Goal: Communication & Community: Participate in discussion

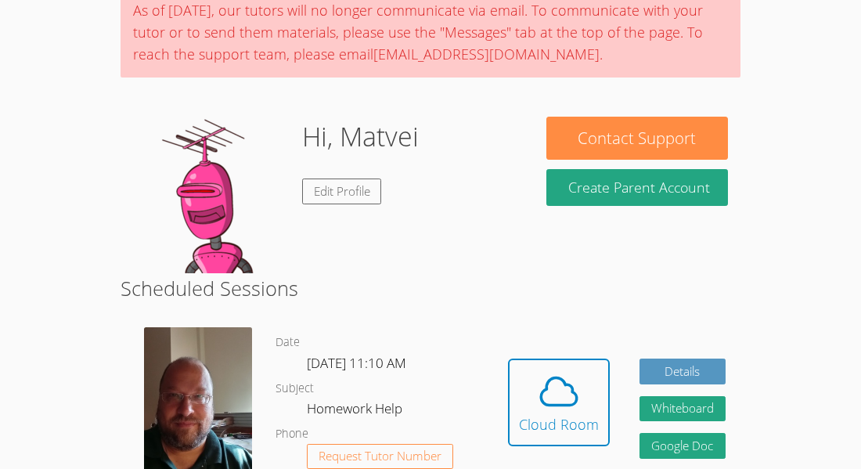
scroll to position [143, 0]
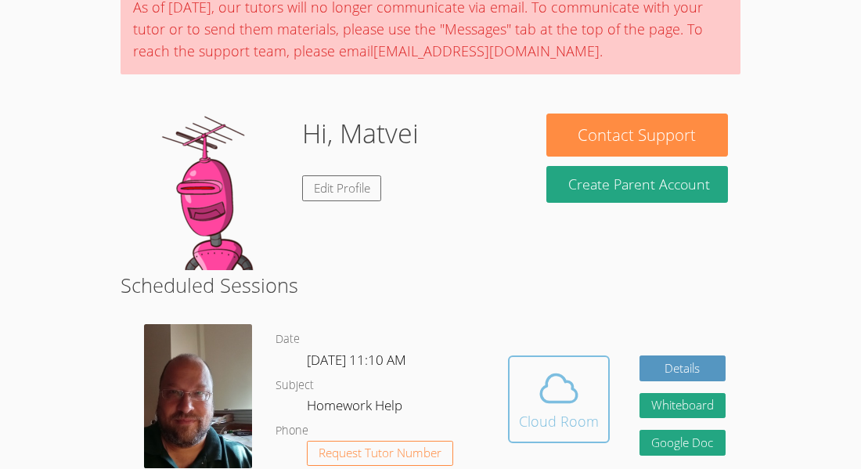
click at [532, 355] on button "Cloud Room" at bounding box center [559, 399] width 102 height 88
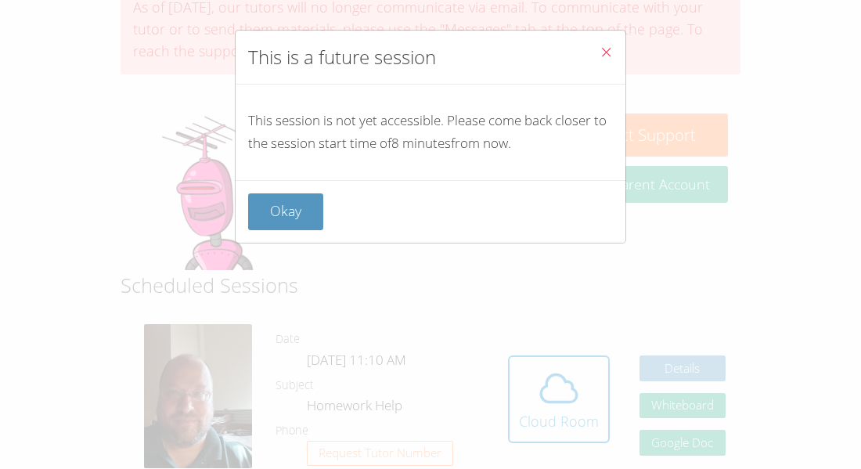
click at [601, 68] on button "Close" at bounding box center [606, 55] width 38 height 48
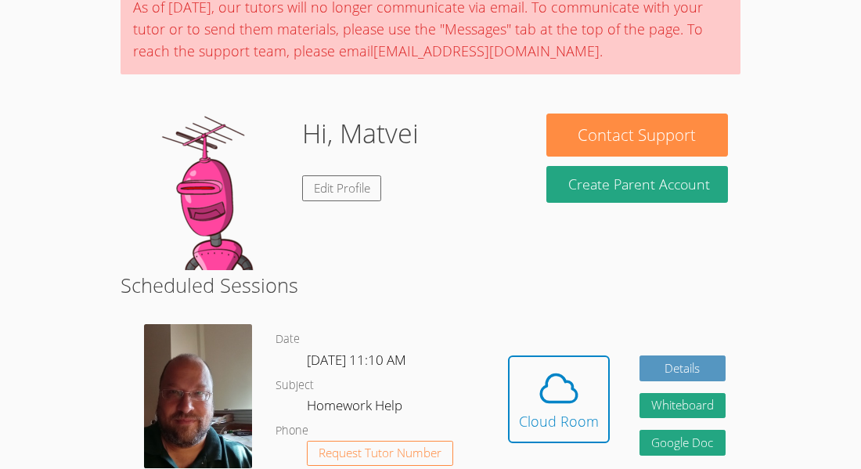
click at [624, 14] on div "As of [DATE], our tutors will no longer communicate via email. To communicate w…" at bounding box center [431, 29] width 620 height 91
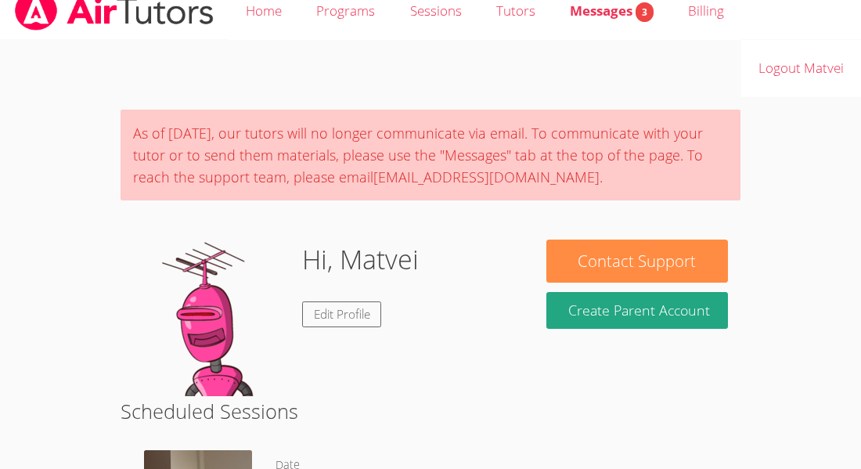
scroll to position [0, 0]
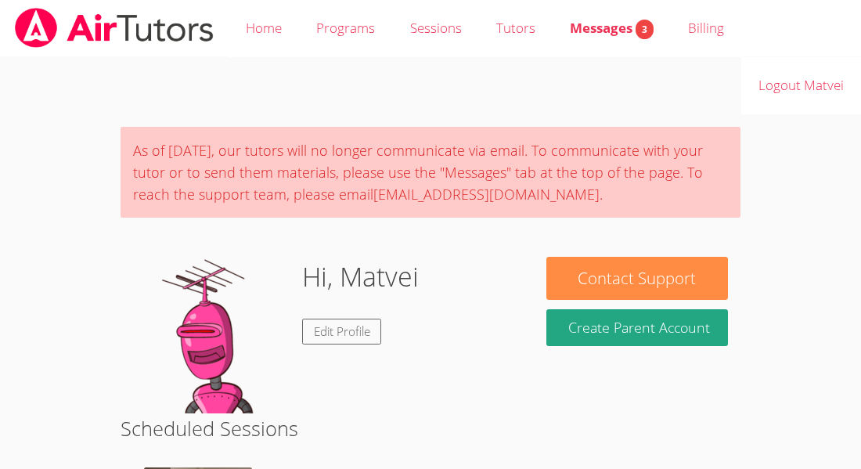
click at [611, 53] on link "Messages 3" at bounding box center [612, 28] width 118 height 57
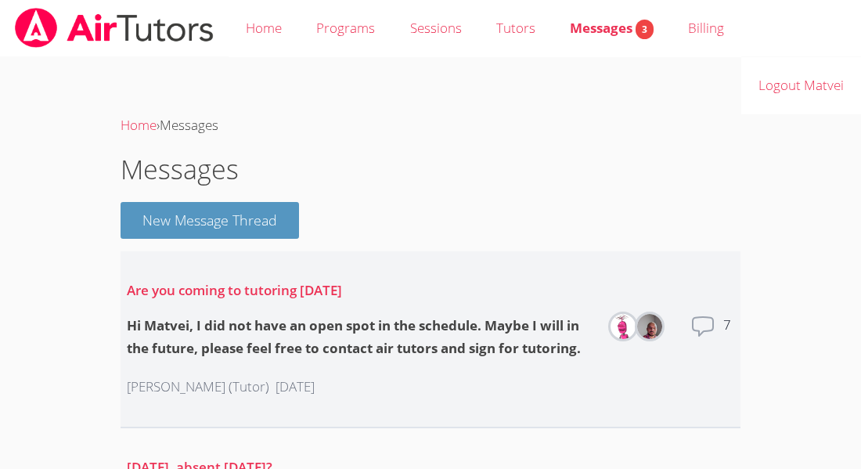
click at [658, 251] on li "Are you coming to tutoring [DATE] Hi [PERSON_NAME], I did not have an open spot…" at bounding box center [431, 339] width 620 height 177
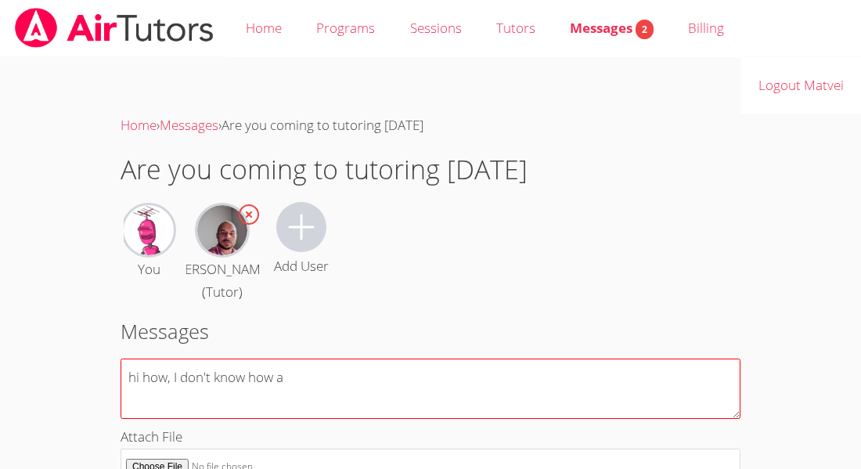
click at [153, 359] on textarea "hi how, I don't know how a" at bounding box center [431, 389] width 620 height 60
click at [143, 359] on textarea "hi how, I don't know how a" at bounding box center [431, 389] width 620 height 60
click at [135, 359] on textarea "hi how, I don't know how a" at bounding box center [431, 389] width 620 height 60
click at [143, 359] on textarea "Hi how, I don't know how a" at bounding box center [431, 389] width 620 height 60
click at [167, 359] on textarea "Hi how, I don't know how a" at bounding box center [431, 389] width 620 height 60
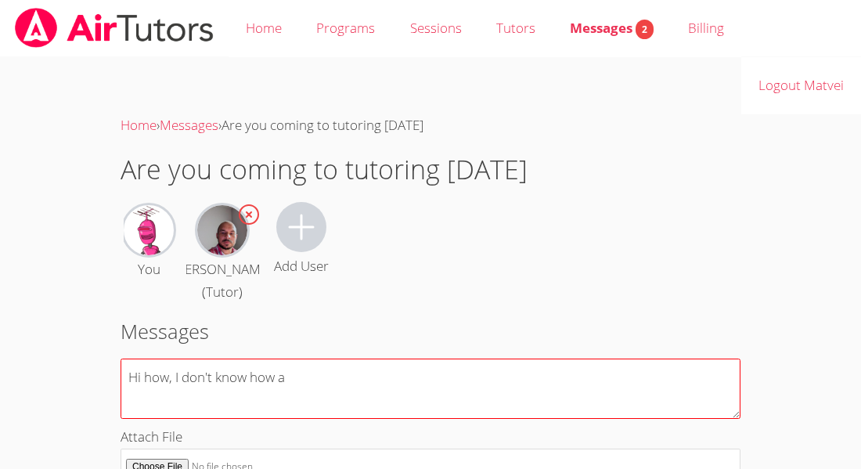
click at [171, 359] on textarea "Hi how, I don't know how a" at bounding box center [431, 389] width 620 height 60
click at [332, 359] on textarea "Hi how? I don't know how a" at bounding box center [431, 389] width 620 height 60
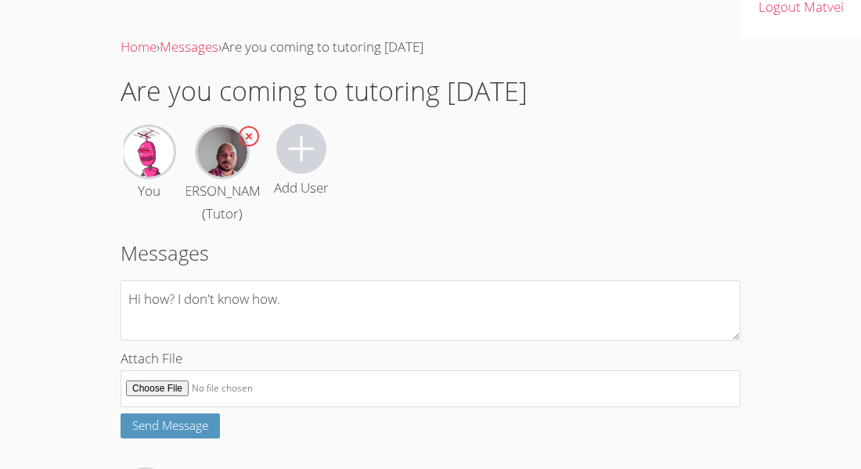
scroll to position [76, 0]
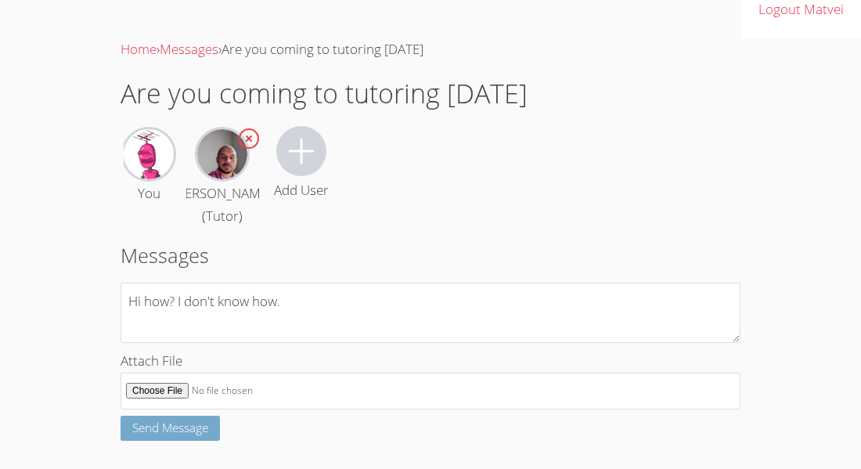
type textarea "Hi how? I don't know how."
click at [210, 416] on button "Send Message" at bounding box center [170, 429] width 99 height 26
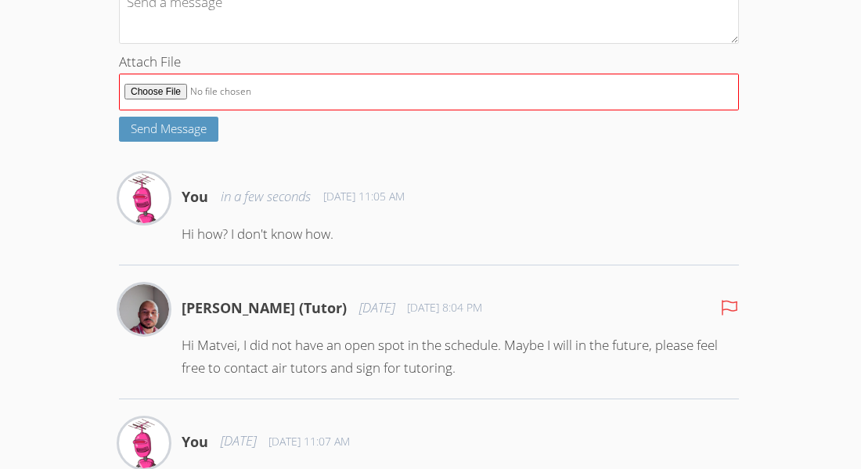
scroll to position [383, 2]
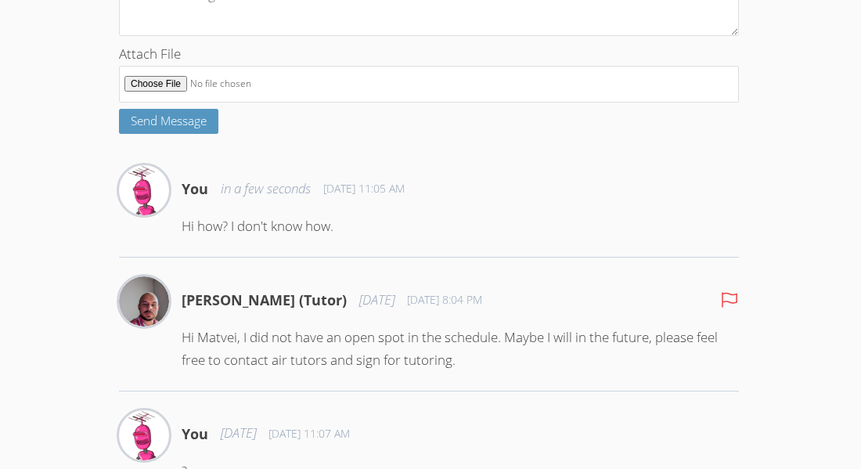
drag, startPoint x: 80, startPoint y: 353, endPoint x: 134, endPoint y: 357, distance: 54.2
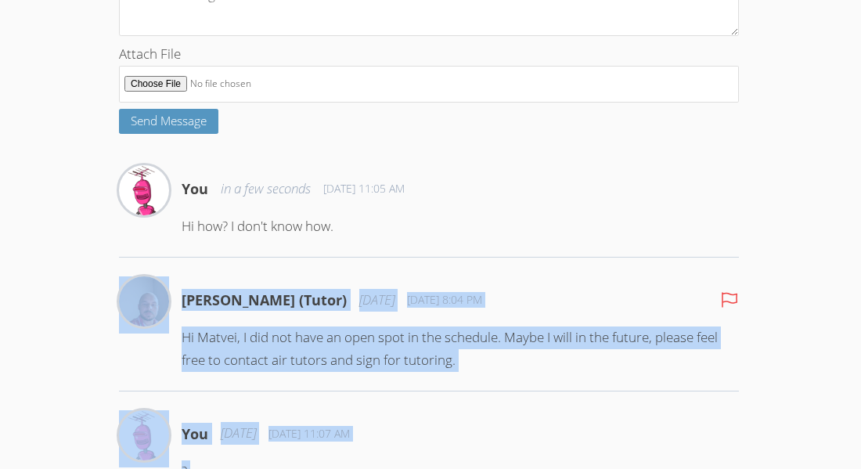
click at [134, 357] on div "Anton Nikitin (Tutor) 7 days ago Sep 18, 2025 8:04 PM Hi Matvei, I did not have…" at bounding box center [429, 333] width 620 height 115
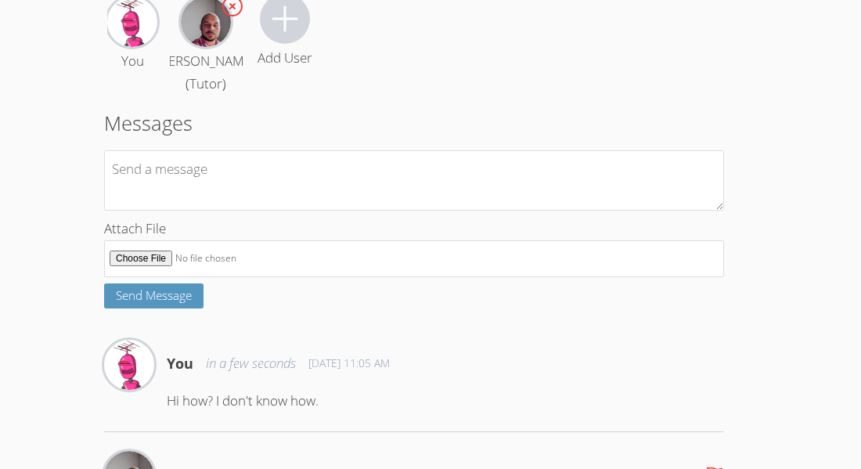
scroll to position [0, 16]
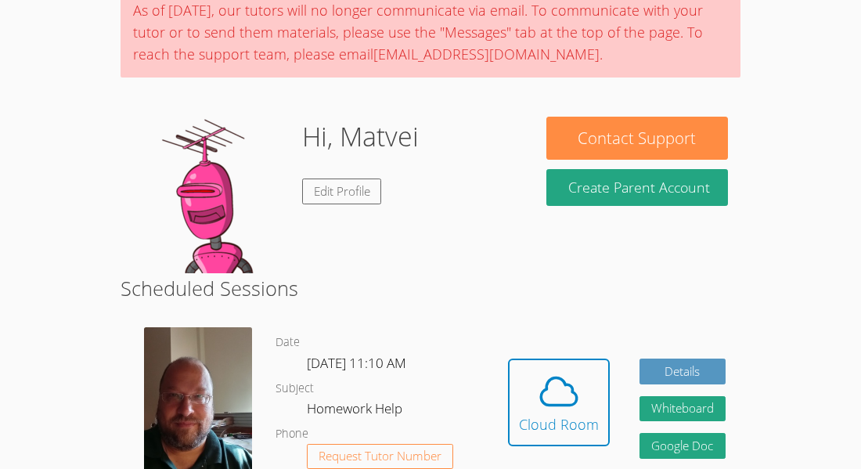
scroll to position [146, 0]
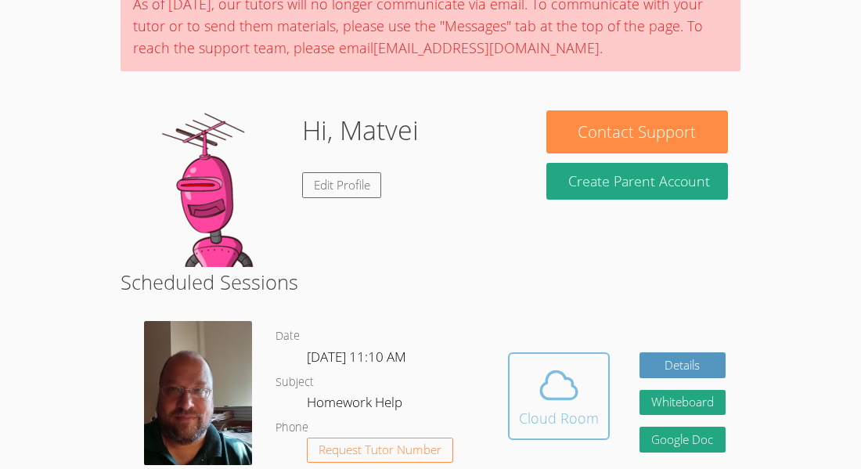
click at [579, 352] on button "Cloud Room" at bounding box center [559, 396] width 102 height 88
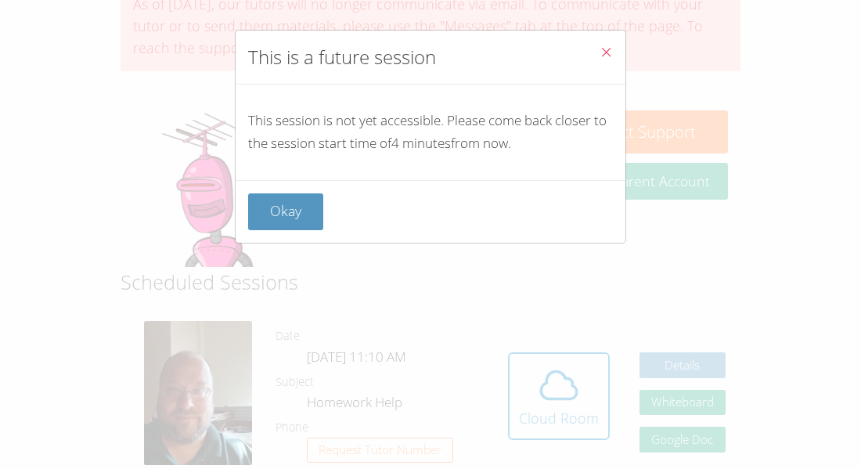
click at [310, 190] on div "Okay" at bounding box center [431, 211] width 390 height 63
click at [305, 195] on button "Okay" at bounding box center [285, 211] width 75 height 37
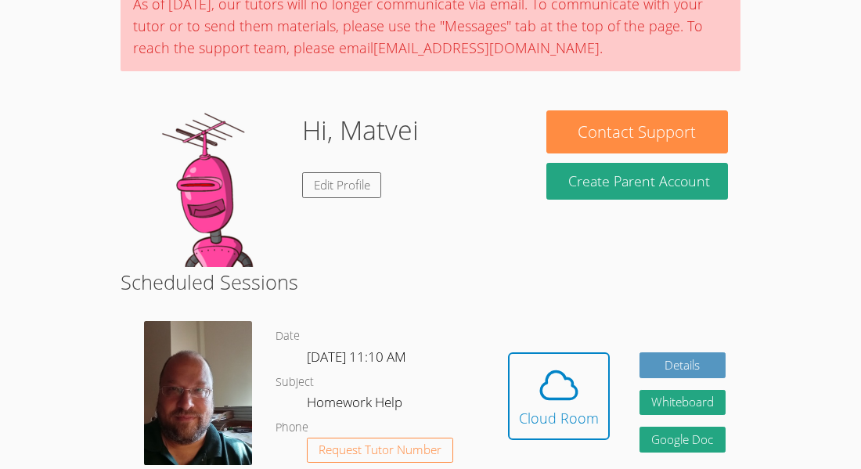
scroll to position [0, 0]
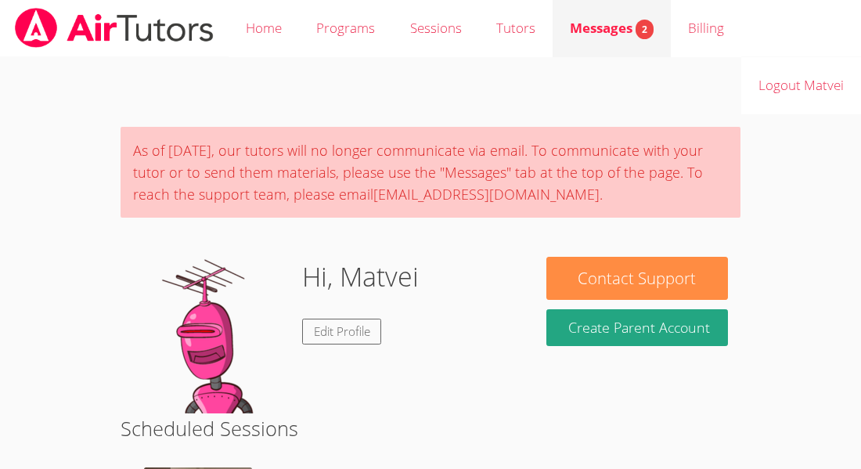
click at [593, 12] on link "Messages 2" at bounding box center [612, 28] width 118 height 57
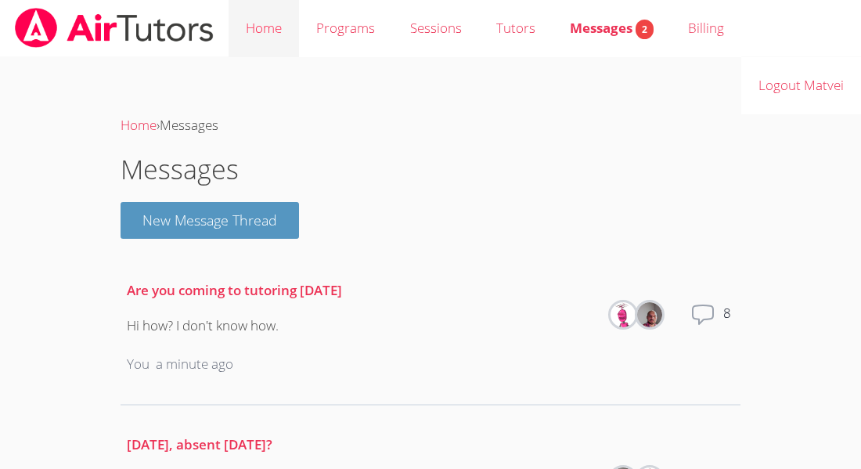
click at [277, 22] on link "Home" at bounding box center [264, 28] width 70 height 57
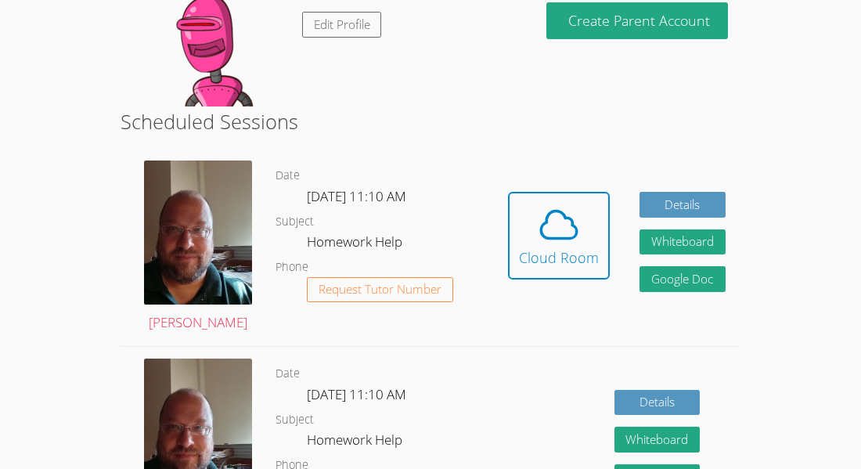
scroll to position [340, 0]
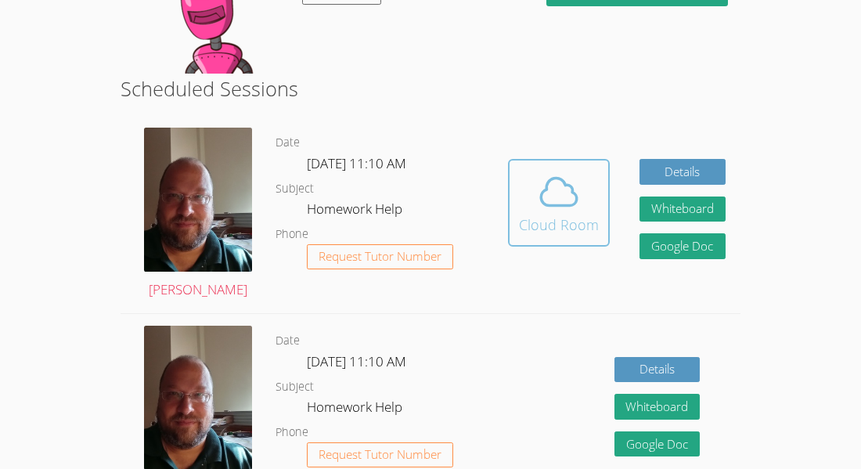
click at [550, 179] on icon at bounding box center [559, 192] width 36 height 27
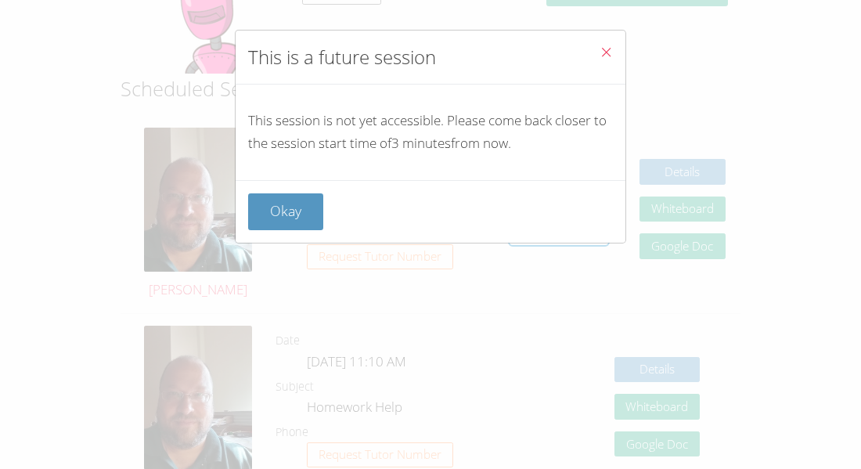
click at [613, 41] on button "Close" at bounding box center [606, 55] width 38 height 48
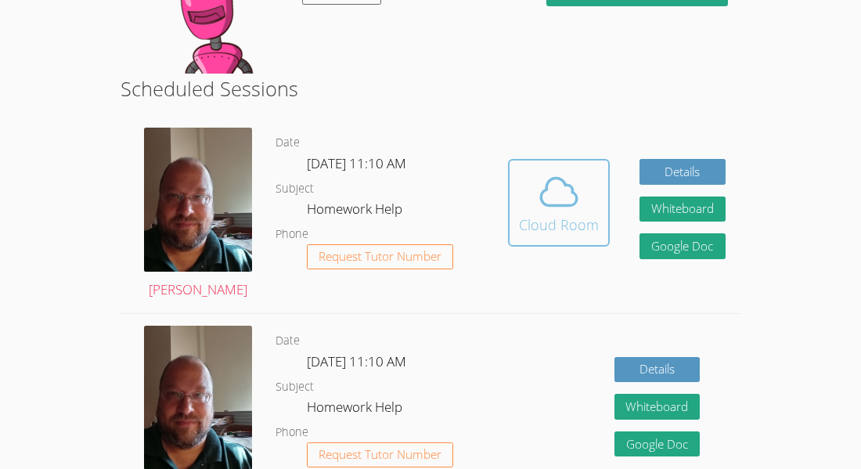
click at [566, 214] on div "Cloud Room" at bounding box center [559, 225] width 80 height 22
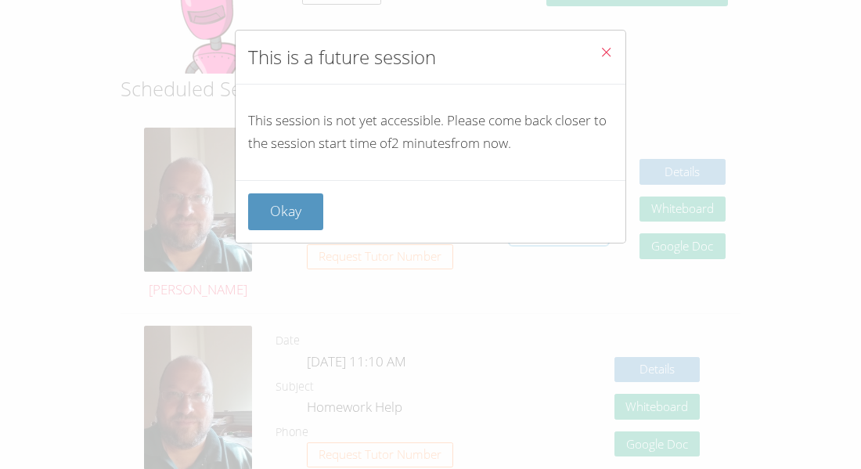
click at [566, 176] on div "This session is not yet accessible. Please come back closer to the session star…" at bounding box center [431, 133] width 390 height 96
click at [617, 50] on button "Close" at bounding box center [606, 55] width 38 height 48
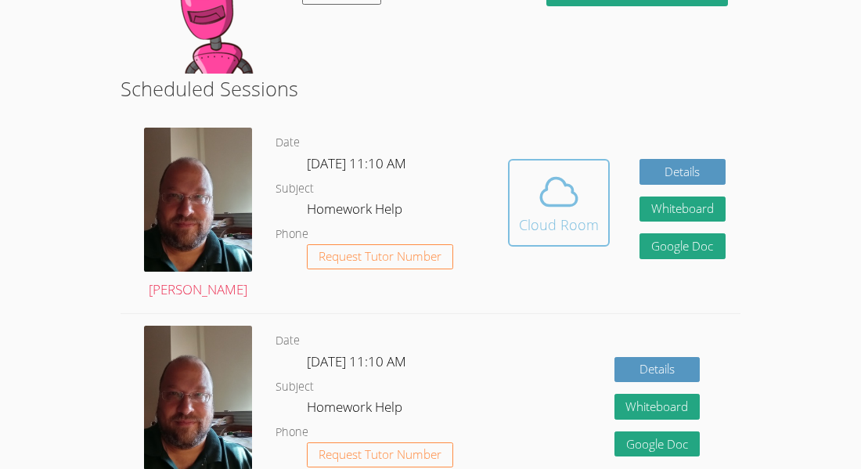
click at [550, 170] on icon at bounding box center [559, 192] width 44 height 44
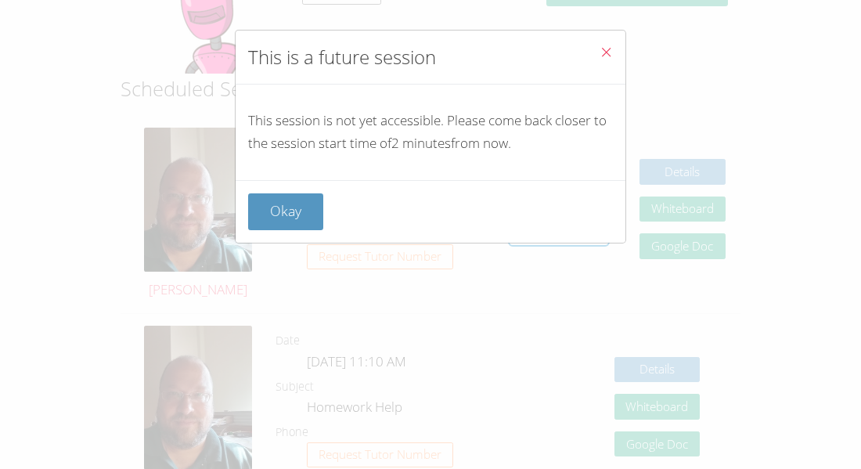
click at [611, 55] on icon "Close" at bounding box center [606, 51] width 13 height 13
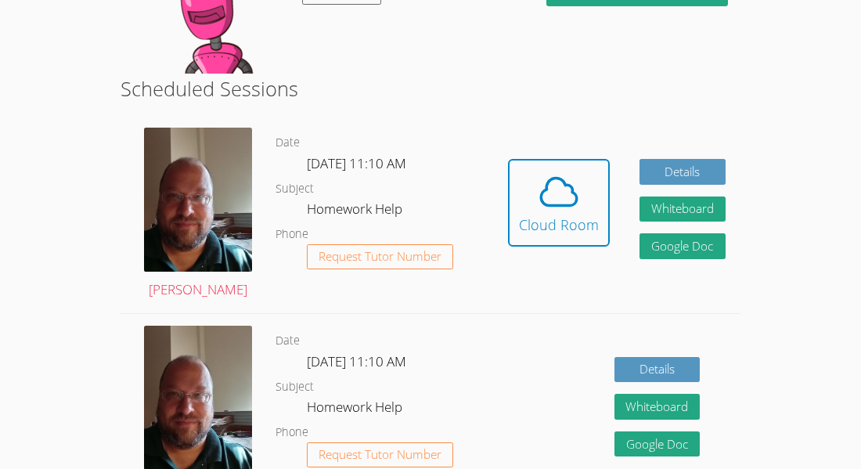
click at [584, 240] on div "Hidden Cloud Room Details Whiteboard Hidden Google Doc" at bounding box center [616, 214] width 248 height 197
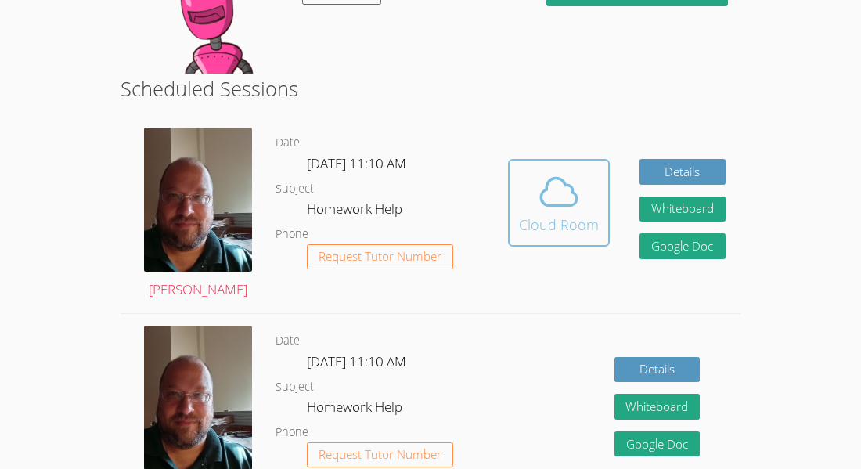
click at [565, 214] on div "Cloud Room" at bounding box center [559, 225] width 80 height 22
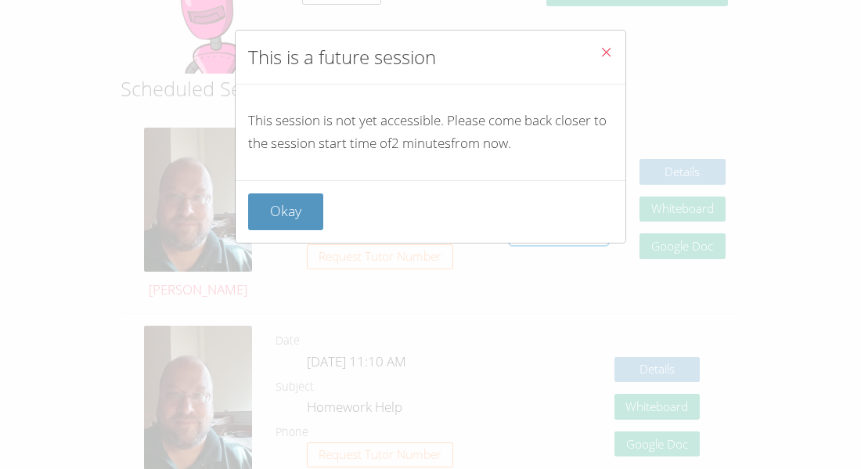
click at [608, 43] on button "Close" at bounding box center [606, 55] width 38 height 48
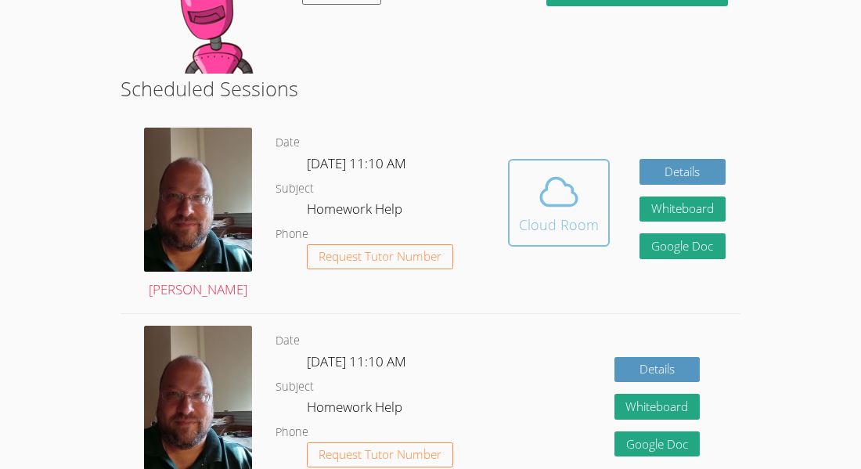
click at [568, 170] on icon at bounding box center [559, 192] width 44 height 44
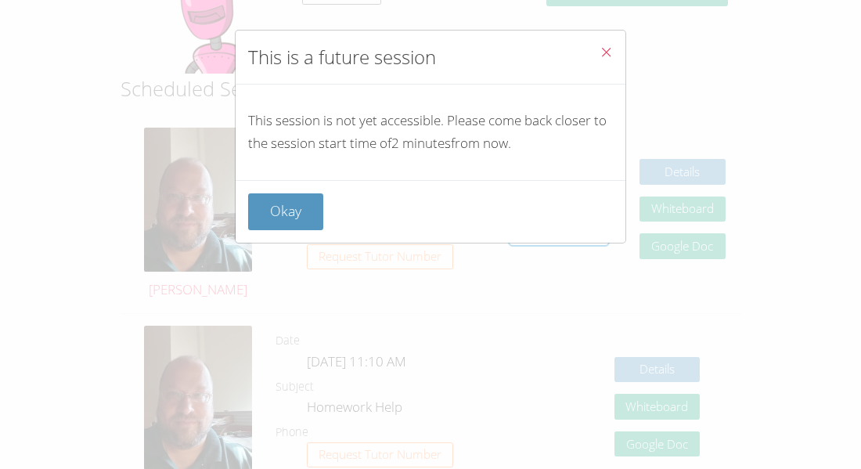
click at [610, 60] on span "Close" at bounding box center [606, 54] width 13 height 18
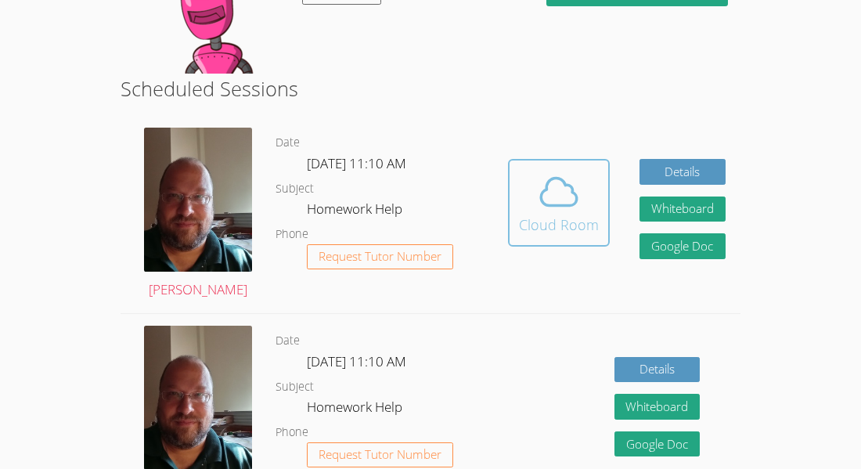
click at [563, 214] on div "Cloud Room" at bounding box center [559, 225] width 80 height 22
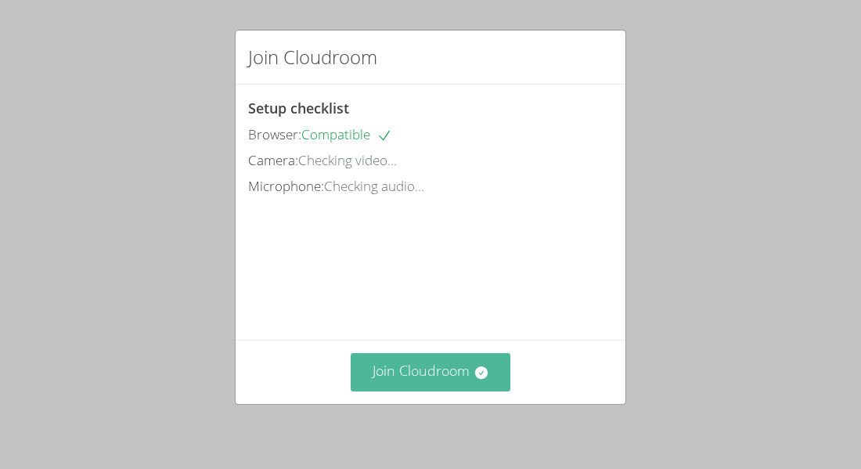
click at [449, 375] on button "Join Cloudroom" at bounding box center [431, 372] width 160 height 38
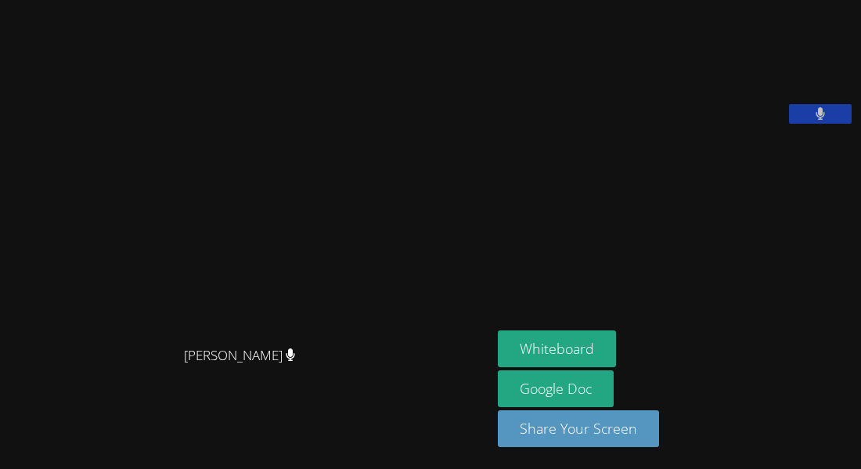
click at [224, 130] on video at bounding box center [245, 202] width 235 height 269
click at [839, 124] on button at bounding box center [820, 114] width 63 height 20
click at [836, 124] on button at bounding box center [820, 114] width 63 height 20
click at [832, 124] on button at bounding box center [820, 114] width 63 height 20
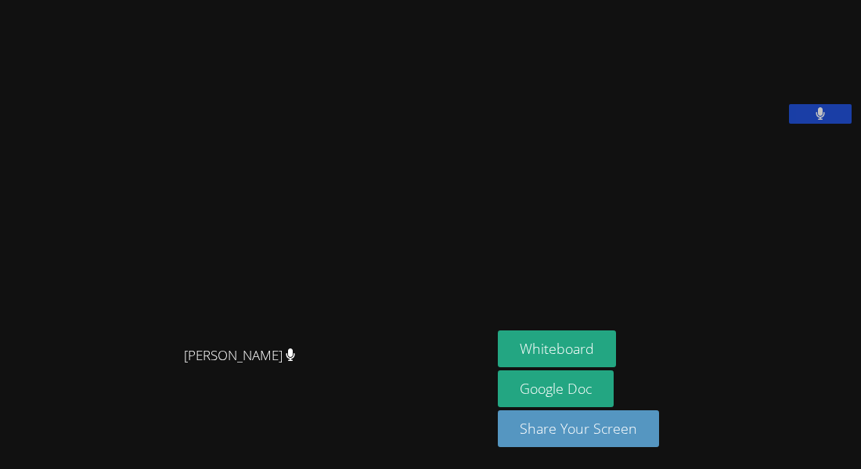
click at [832, 124] on button at bounding box center [820, 114] width 63 height 20
click at [733, 124] on video at bounding box center [615, 64] width 235 height 117
click at [536, 337] on button "Whiteboard" at bounding box center [557, 348] width 118 height 37
